Goal: Entertainment & Leisure: Consume media (video, audio)

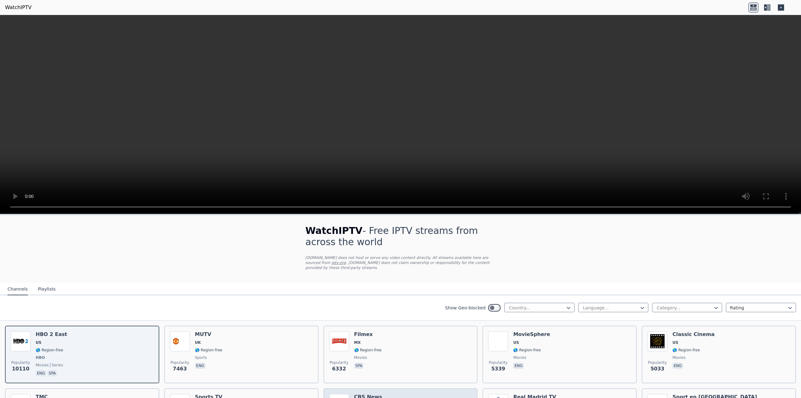
scroll to position [115, 0]
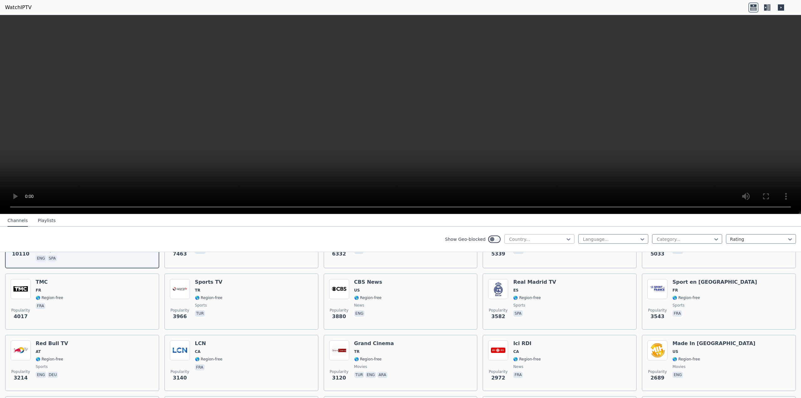
click at [523, 236] on div at bounding box center [536, 239] width 57 height 6
click at [410, 232] on div "Show Geo-blocked 206 results available. Use Up and Down to choose options, pres…" at bounding box center [400, 238] width 801 height 25
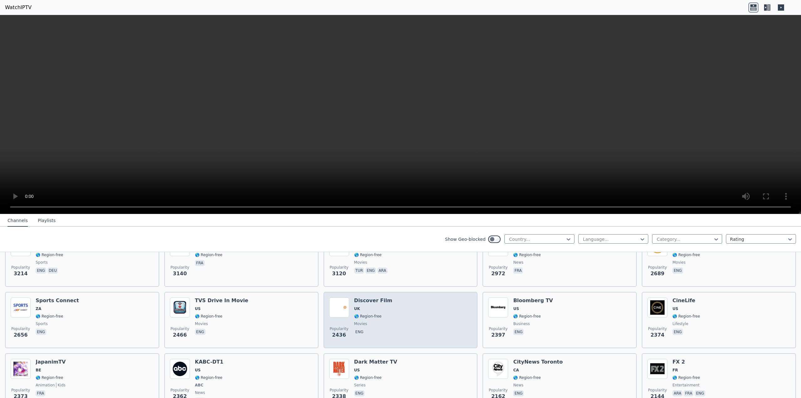
scroll to position [240, 0]
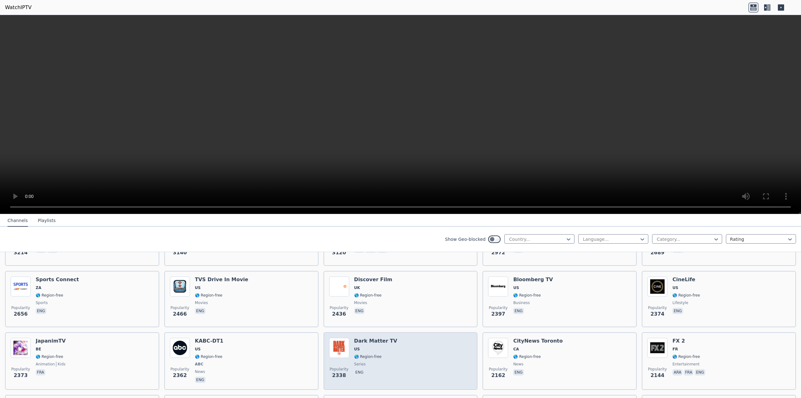
click at [363, 338] on h6 "Dark Matter TV" at bounding box center [375, 341] width 43 height 6
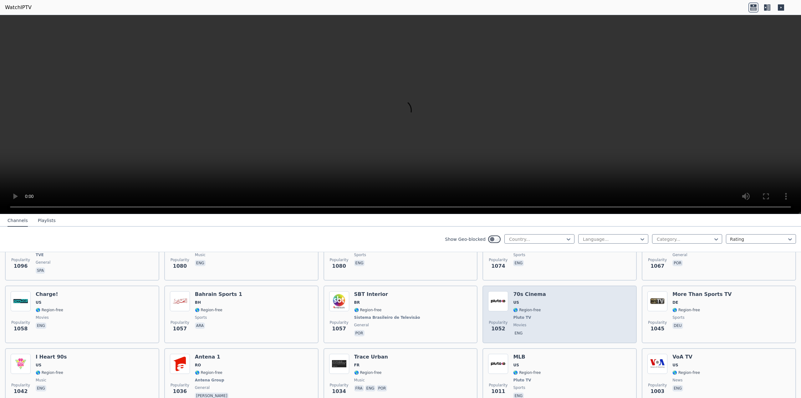
scroll to position [917, 0]
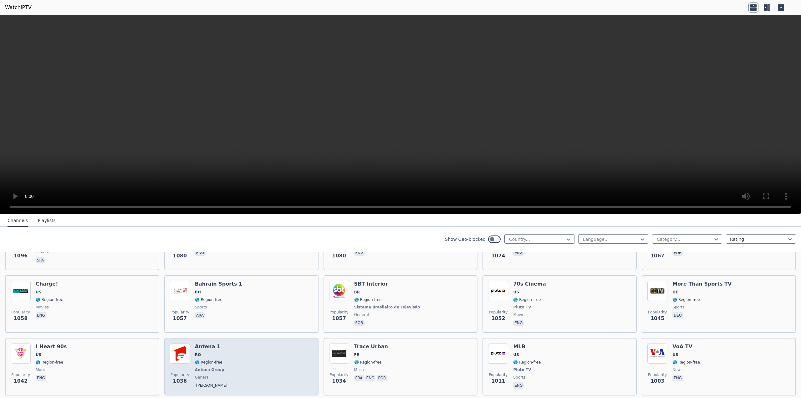
click at [281, 355] on div "Popularity 1036 Antena 1 RO 🌎 Region-free Antena Group general [PERSON_NAME]" at bounding box center [241, 366] width 143 height 46
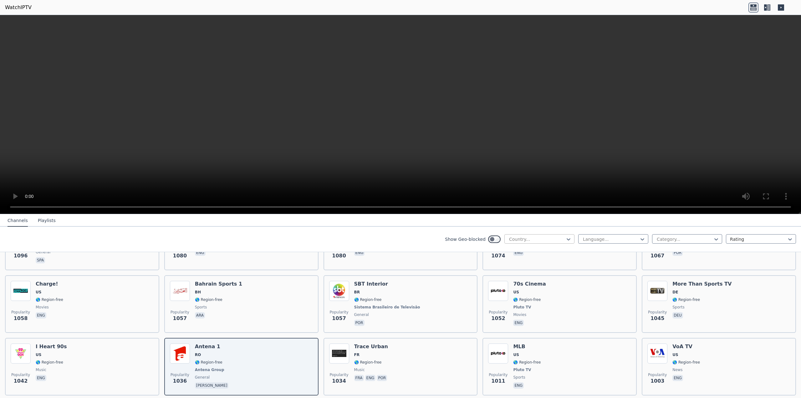
click at [521, 239] on div at bounding box center [536, 239] width 57 height 6
click at [536, 292] on div "[GEOGRAPHIC_DATA]" at bounding box center [539, 286] width 70 height 11
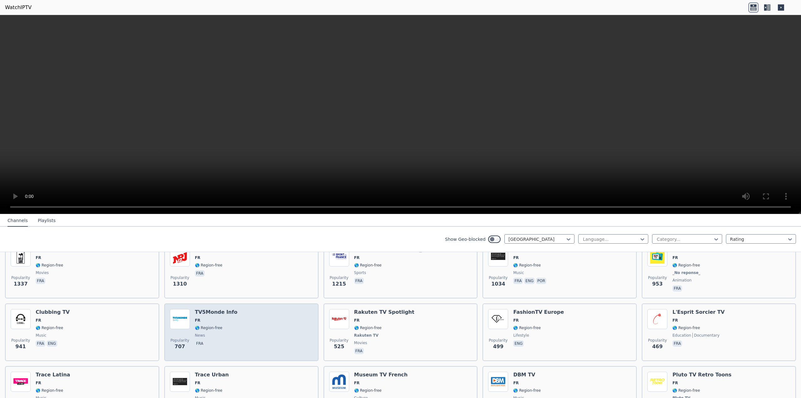
scroll to position [136, 0]
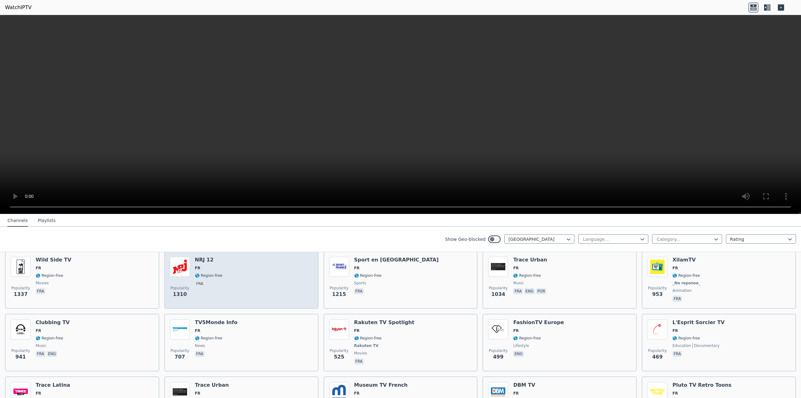
click at [218, 280] on span "fra" at bounding box center [209, 284] width 28 height 8
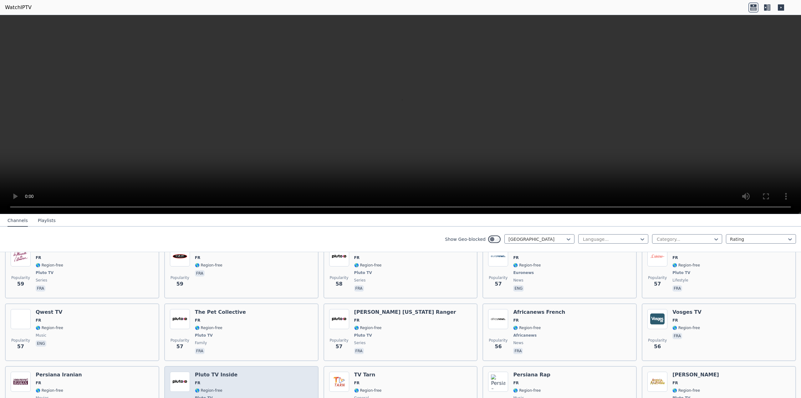
scroll to position [1585, 0]
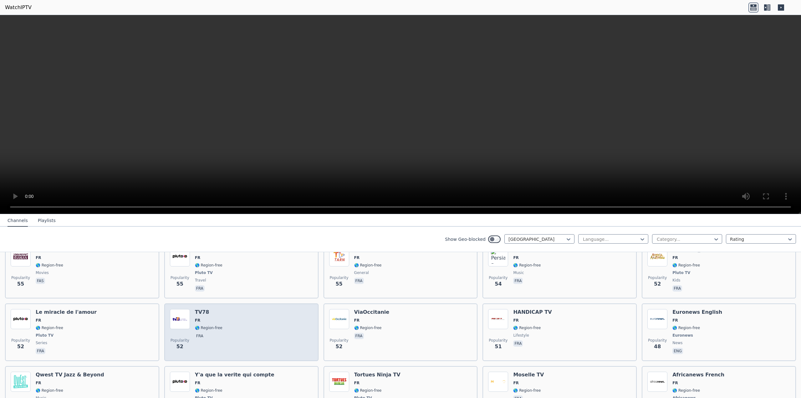
click at [288, 303] on div "Popularity 52 TV78 FR 🌎 Region-free fra" at bounding box center [241, 332] width 154 height 58
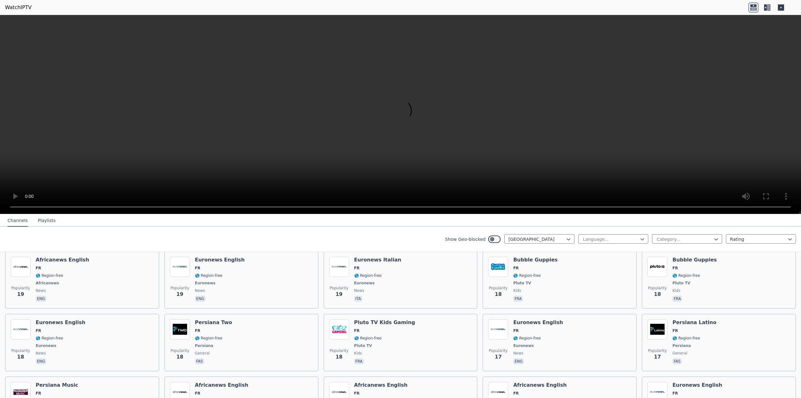
scroll to position [2596, 0]
